Goal: Find specific page/section: Find specific page/section

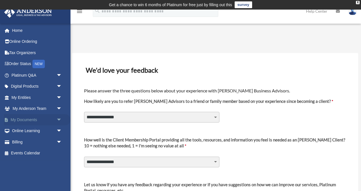
click at [56, 120] on span "arrow_drop_down" at bounding box center [61, 120] width 11 height 12
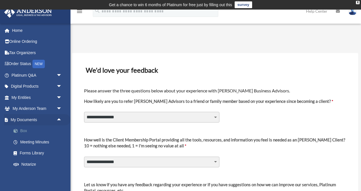
click at [44, 131] on link "Box" at bounding box center [39, 131] width 63 height 11
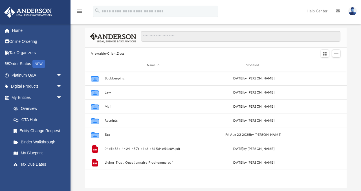
scroll to position [36, 0]
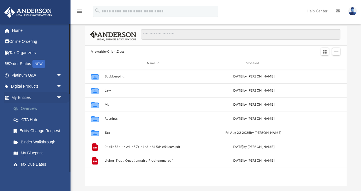
click at [30, 109] on link "Overview" at bounding box center [39, 108] width 63 height 11
click at [27, 154] on link "My Blueprint" at bounding box center [39, 153] width 63 height 11
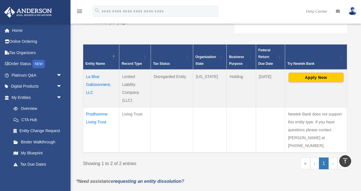
scroll to position [111, 0]
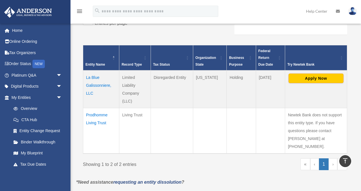
click at [96, 83] on td "La Blue Galissonniere, LLC" at bounding box center [101, 90] width 36 height 38
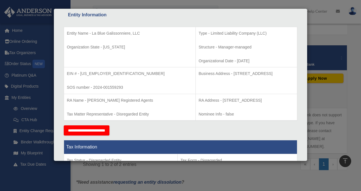
scroll to position [106, 0]
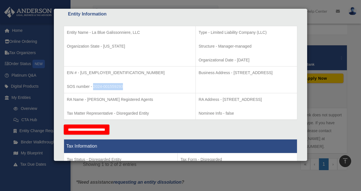
drag, startPoint x: 94, startPoint y: 86, endPoint x: 130, endPoint y: 89, distance: 36.5
click at [130, 89] on p "SOS number - 2024-001559293" at bounding box center [130, 86] width 126 height 7
copy p "2024-001559293"
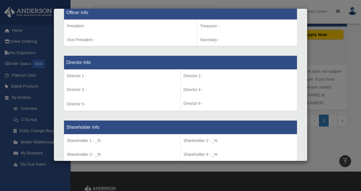
scroll to position [350, 0]
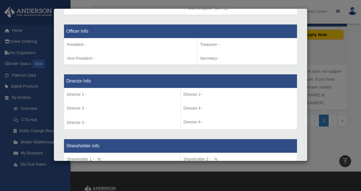
click at [343, 50] on div "Details × Articles Sent Organizational Date" at bounding box center [180, 95] width 361 height 191
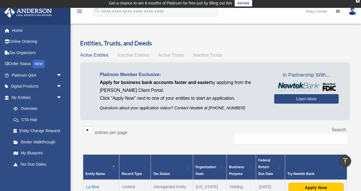
scroll to position [0, 0]
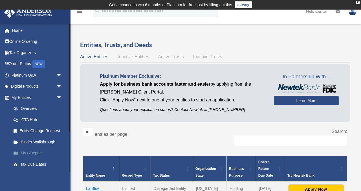
click at [34, 154] on link "My Blueprint" at bounding box center [39, 153] width 63 height 11
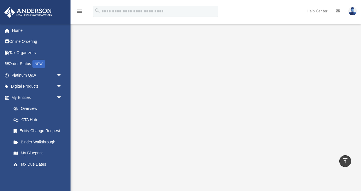
scroll to position [85, 0]
click at [35, 142] on link "Binder Walkthrough" at bounding box center [39, 142] width 63 height 11
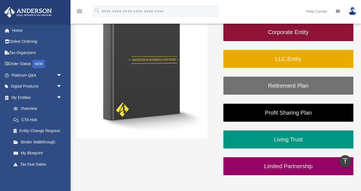
scroll to position [102, 0]
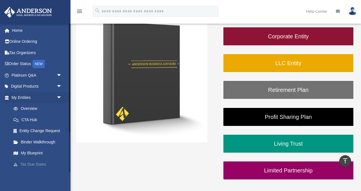
click at [34, 164] on link "Tax Due Dates" at bounding box center [39, 164] width 63 height 11
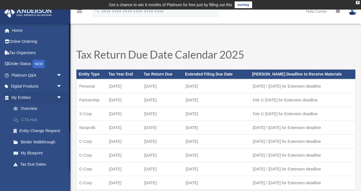
click at [32, 120] on link "CTA Hub" at bounding box center [39, 119] width 63 height 11
click at [34, 107] on link "Overview" at bounding box center [39, 108] width 63 height 11
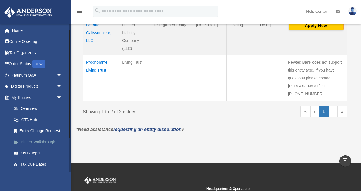
scroll to position [55, 0]
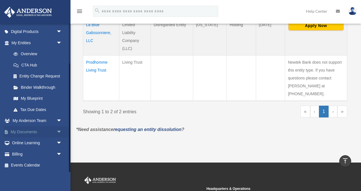
click at [60, 132] on span "arrow_drop_down" at bounding box center [61, 132] width 11 height 12
click at [40, 144] on link "Box" at bounding box center [39, 143] width 63 height 11
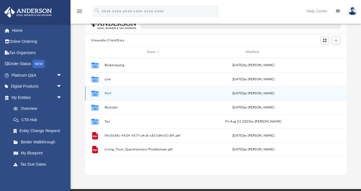
scroll to position [49, 0]
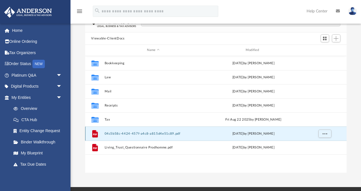
click at [132, 132] on button "04c5b58c-4424-457f-a4c8-a815d4e51c89.pdf" at bounding box center [153, 134] width 98 height 4
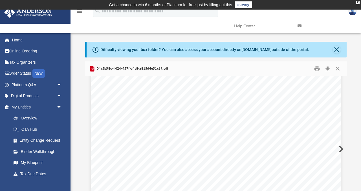
scroll to position [154, 0]
